Goal: Information Seeking & Learning: Learn about a topic

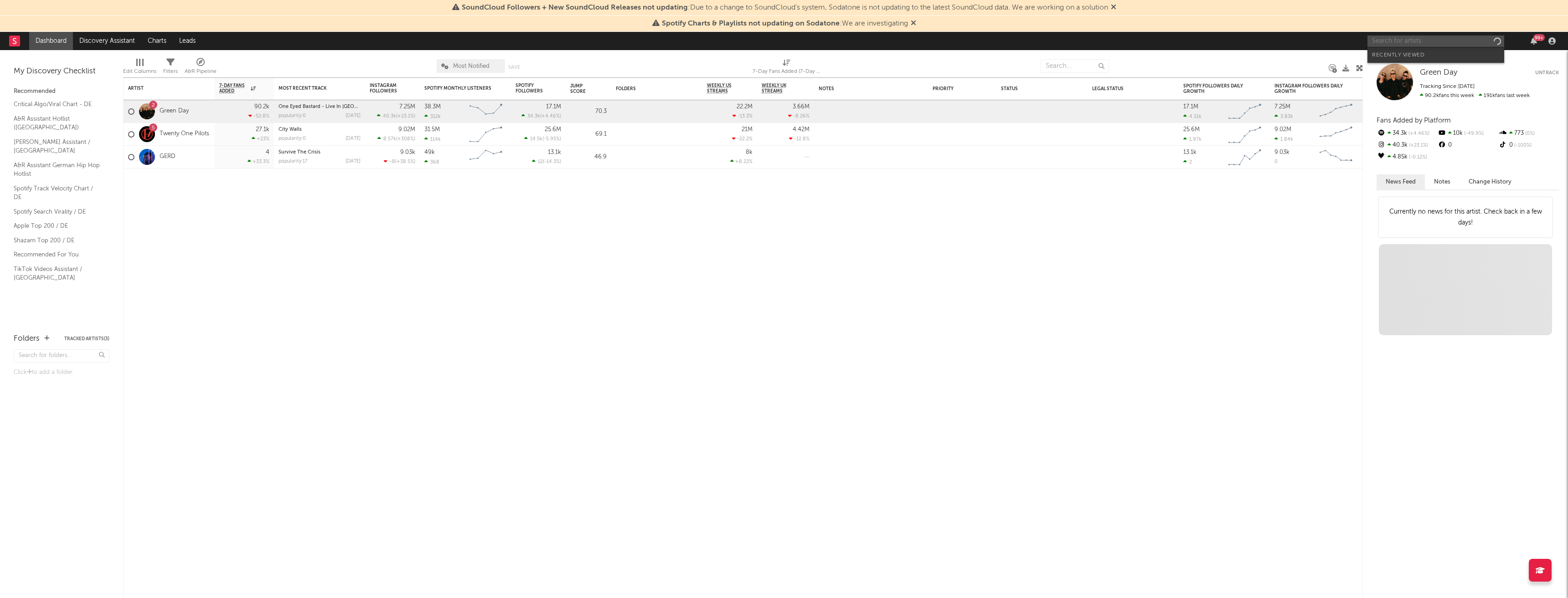
click at [1401, 41] on input "text" at bounding box center [1436, 41] width 137 height 11
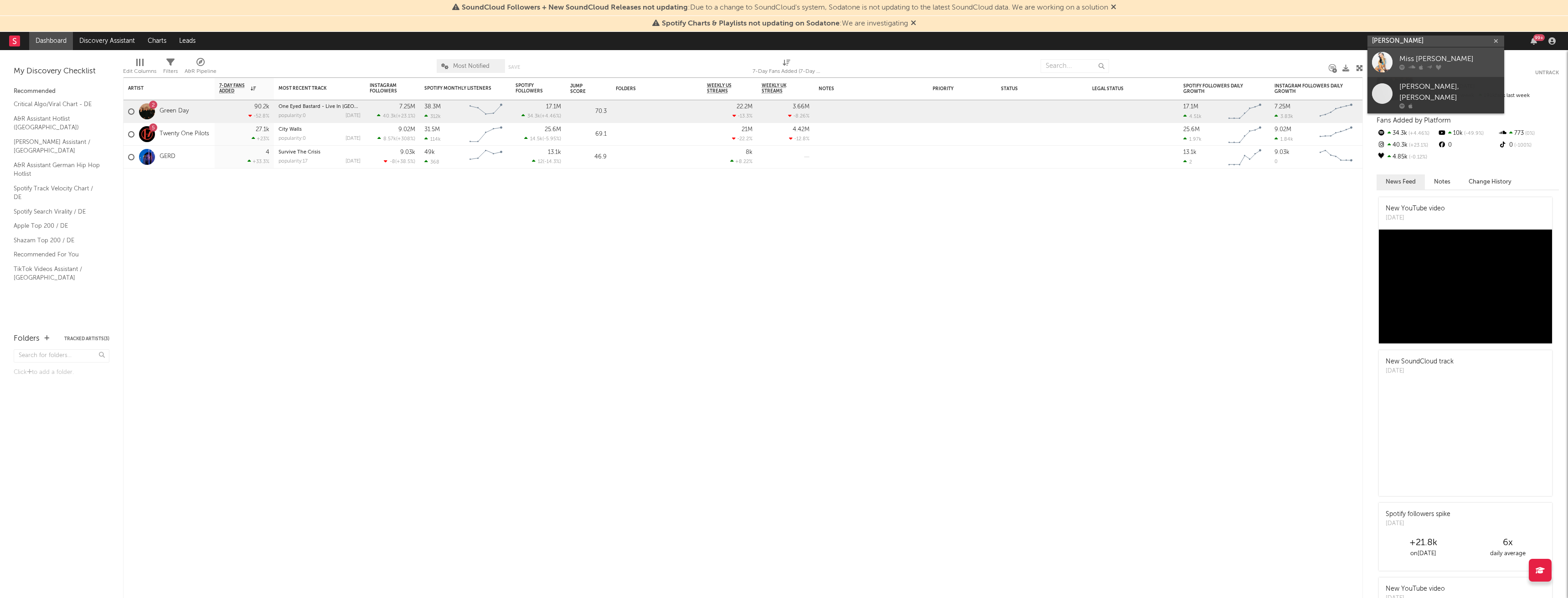
type input "[PERSON_NAME]"
click at [1423, 58] on div "Miss [PERSON_NAME]" at bounding box center [1449, 60] width 100 height 11
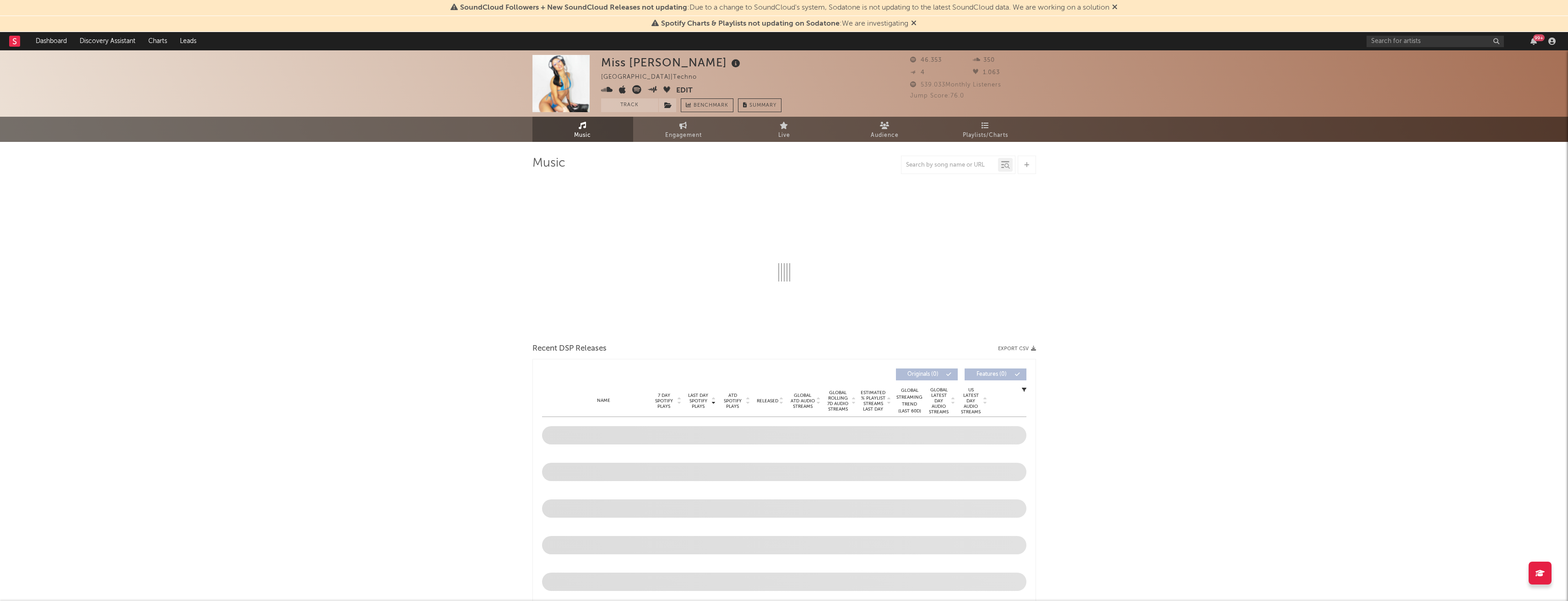
select select "6m"
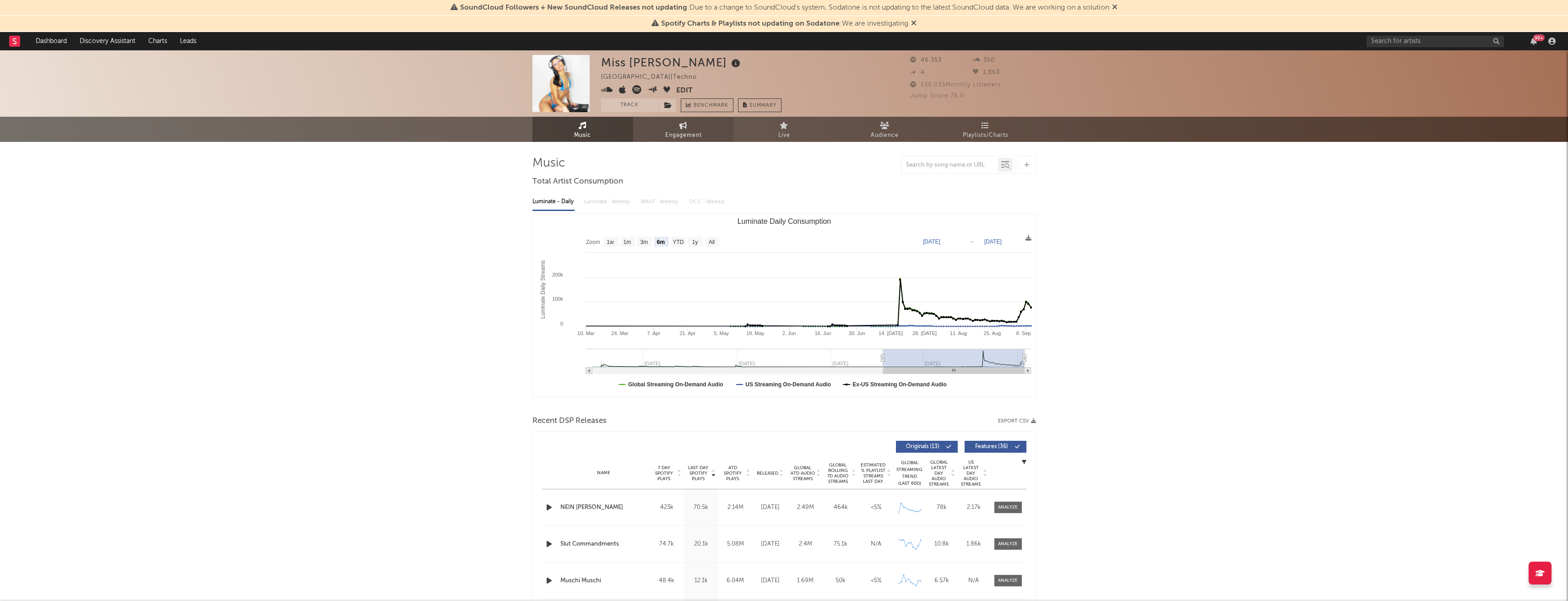
click at [678, 139] on span "Engagement" at bounding box center [683, 135] width 36 height 11
select select "1w"
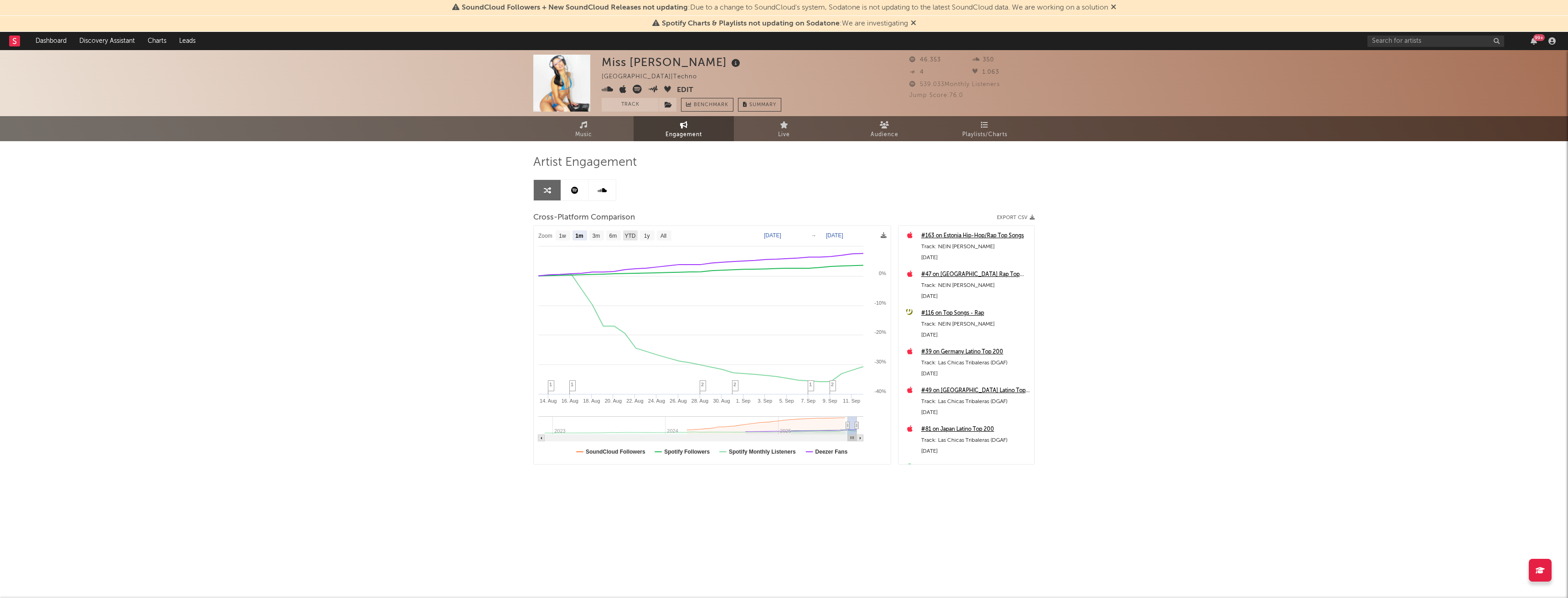
click at [624, 233] on text "YTD" at bounding box center [630, 236] width 11 height 6
select select "YTD"
type input "[DATE]"
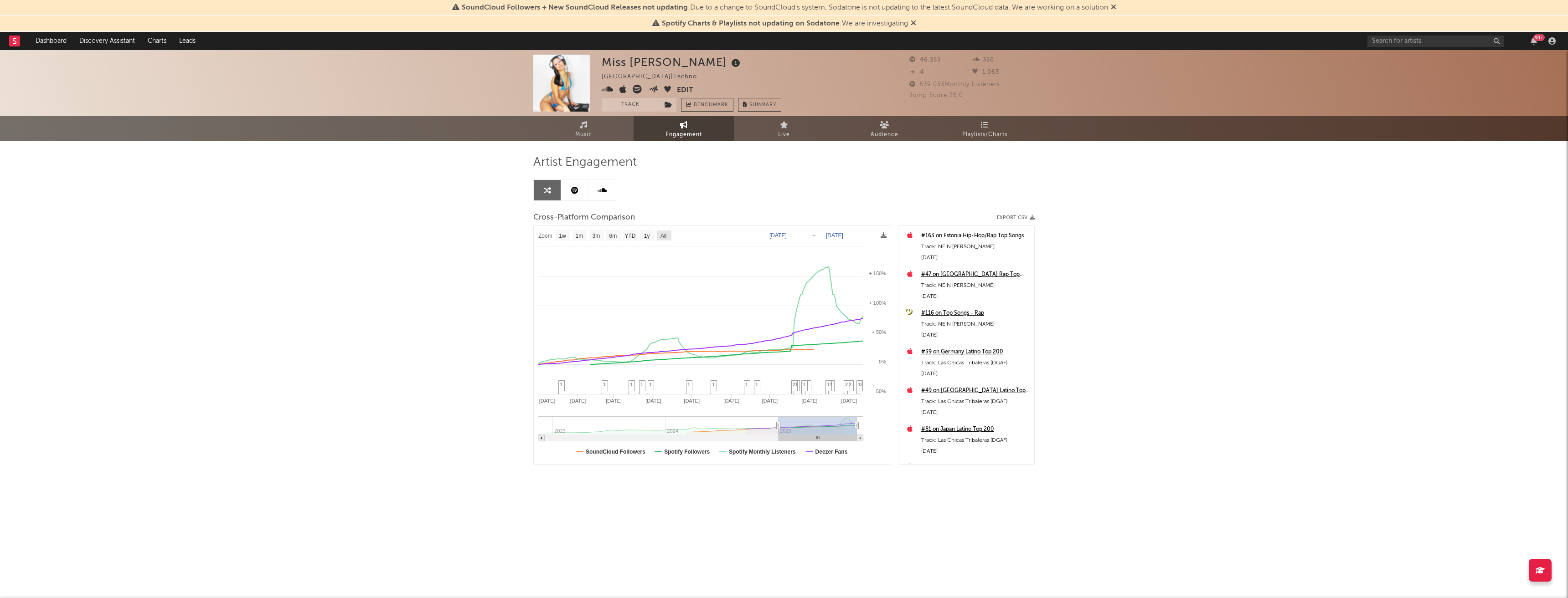
click at [666, 237] on text "All" at bounding box center [663, 236] width 6 height 6
select select "All"
type input "[DATE]"
select select "All"
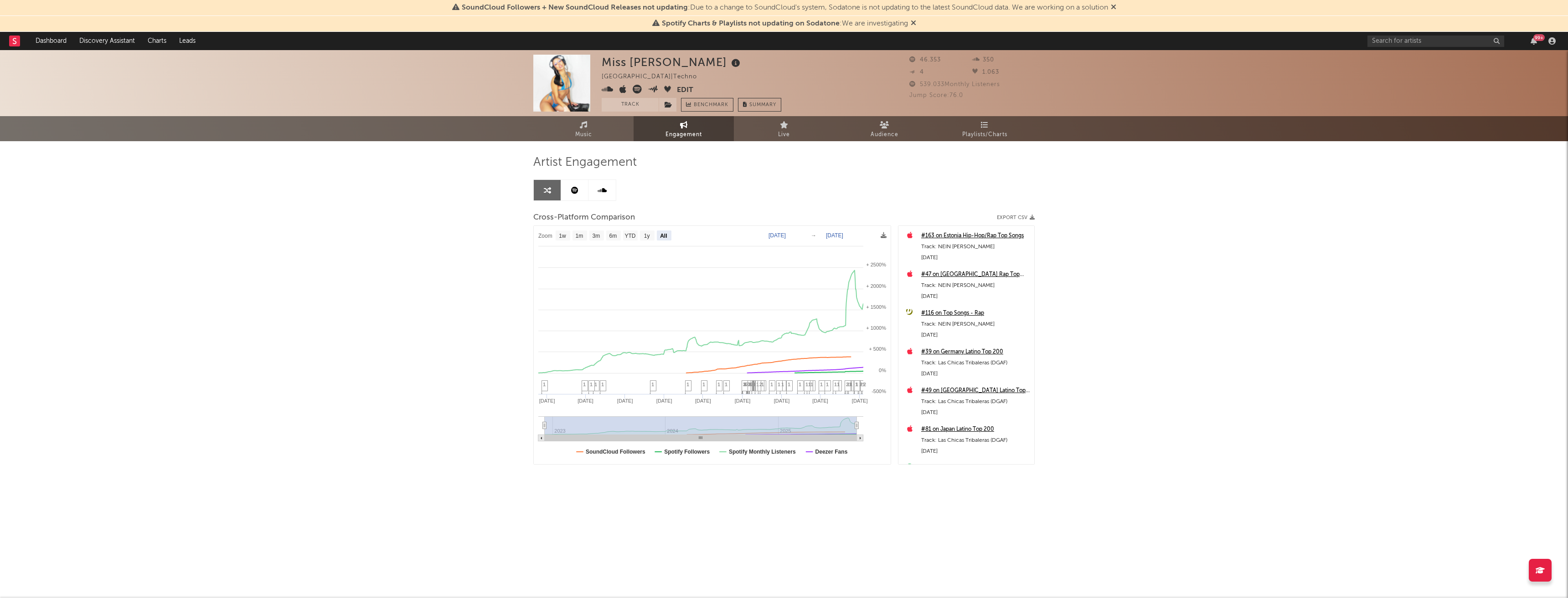
click at [1118, 528] on html "SoundCloud Followers + New SoundCloud Releases not updating : Due to a change t…" at bounding box center [784, 264] width 1568 height 528
click at [1258, 493] on div "Miss [PERSON_NAME] [GEOGRAPHIC_DATA] | Techno Edit Track Benchmark Summary 46.3…" at bounding box center [784, 289] width 1568 height 478
